Goal: Obtain resource: Obtain resource

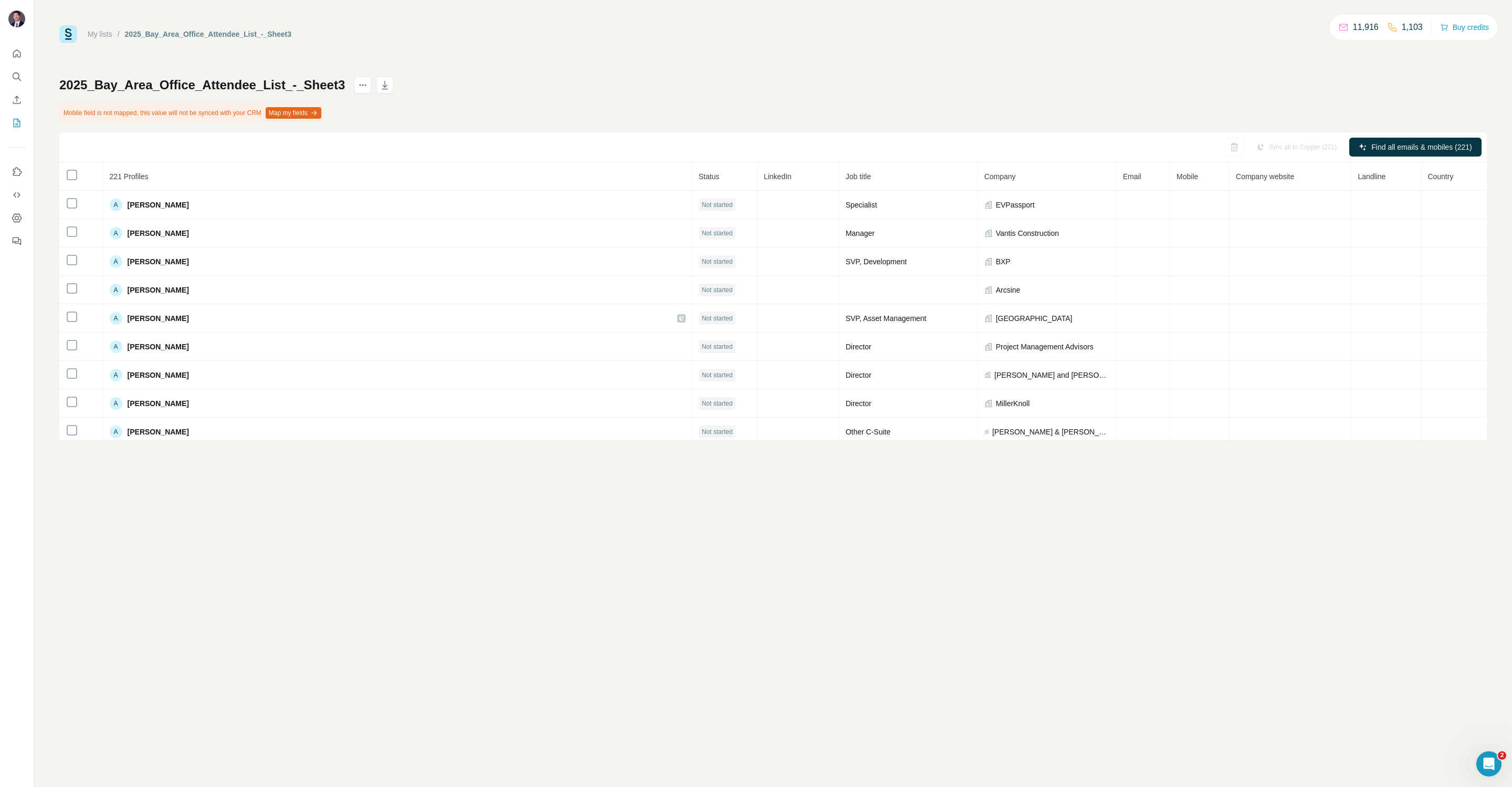
click at [629, 88] on div "2025_Bay_Area_Office_Attendee_List_-_Sheet3 Mobile field is not mapped, this va…" at bounding box center [773, 258] width 1427 height 363
click at [355, 85] on button "actions" at bounding box center [363, 85] width 17 height 17
click at [18, 77] on icon "Search" at bounding box center [16, 76] width 7 height 7
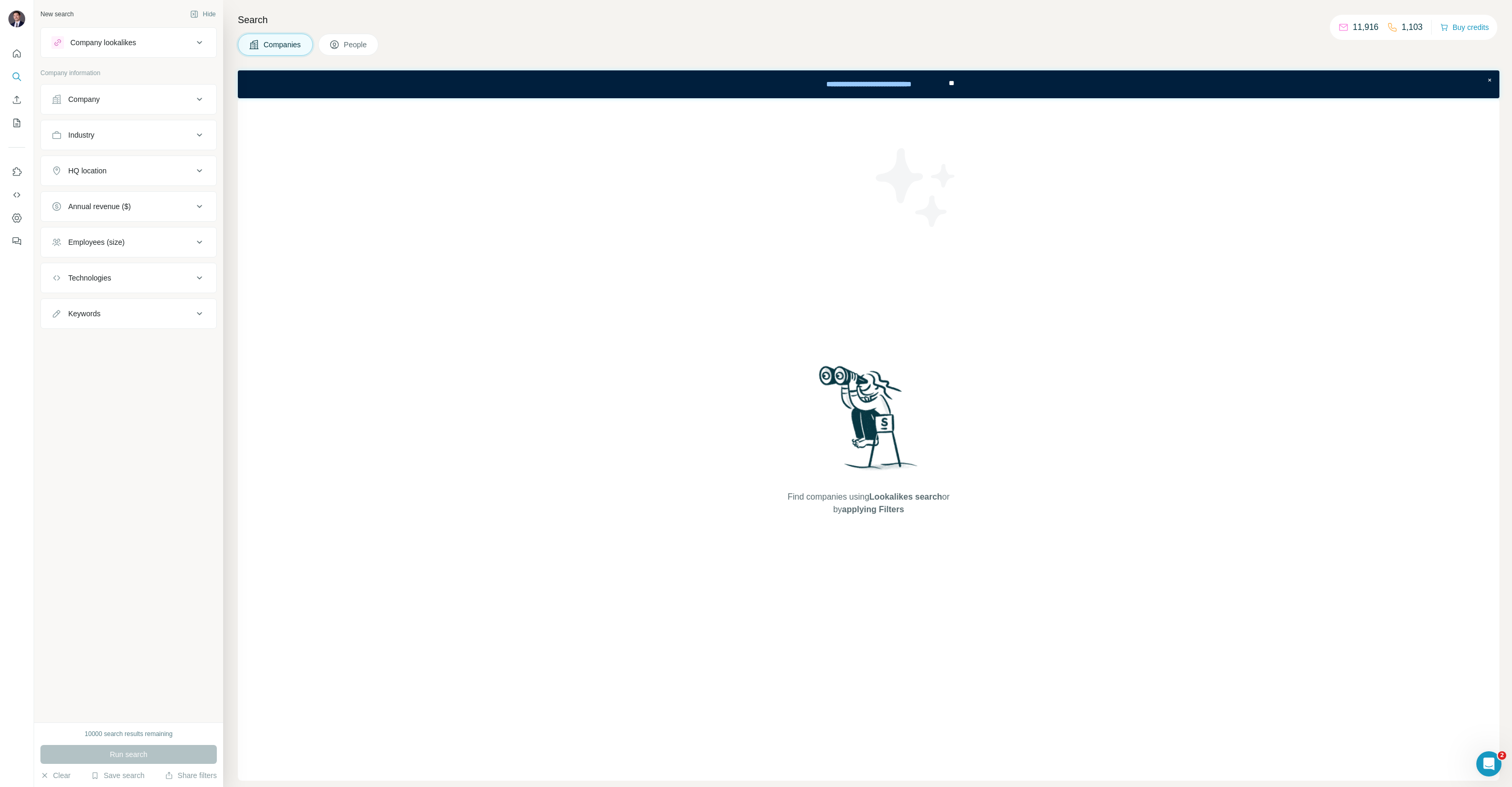
click at [529, 231] on div "Find companies using Lookalikes search or by applying Filters" at bounding box center [868, 439] width 1261 height 682
click at [10, 100] on button "Enrich CSV" at bounding box center [16, 100] width 17 height 19
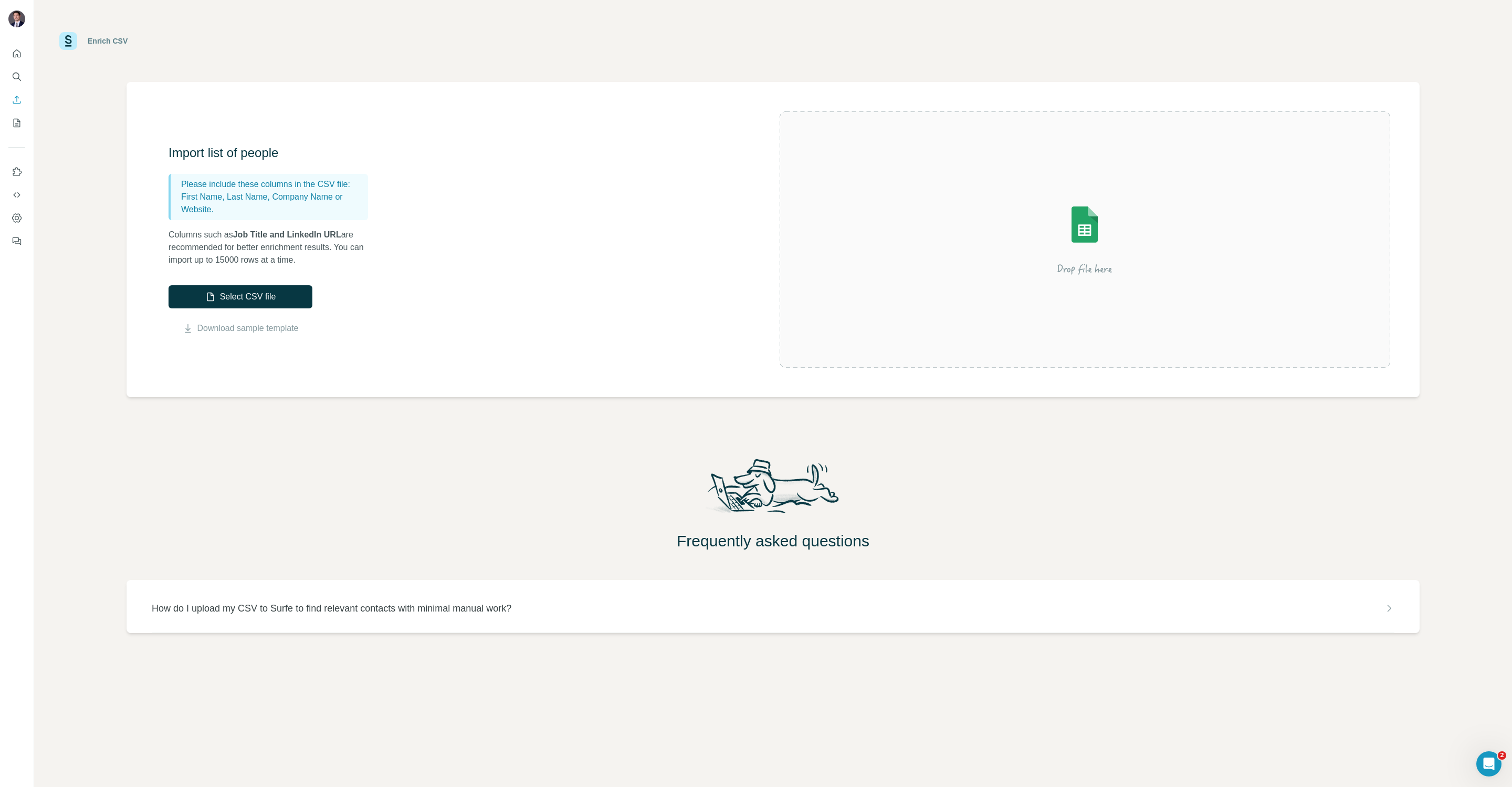
click at [392, 457] on div "Frequently asked questions" at bounding box center [773, 503] width 1478 height 95
click at [254, 328] on link "Download sample template" at bounding box center [248, 328] width 102 height 12
click at [498, 207] on div "Import list of people Please include these columns in the CSV file: First Name,…" at bounding box center [474, 240] width 611 height 190
